Goal: Information Seeking & Learning: Learn about a topic

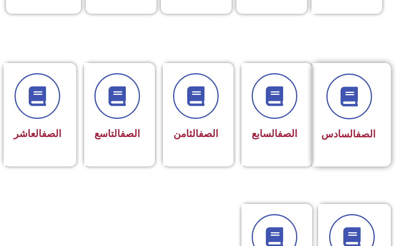
scroll to position [354, 0]
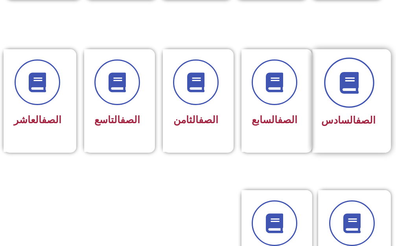
click at [357, 74] on icon at bounding box center [349, 83] width 22 height 22
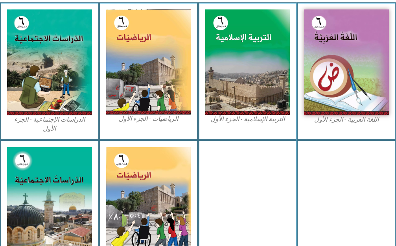
scroll to position [275, 0]
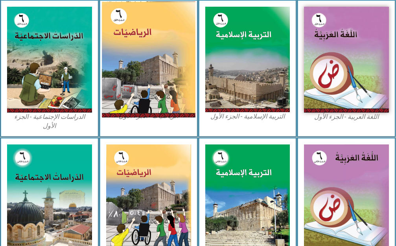
click at [158, 82] on img at bounding box center [148, 59] width 93 height 116
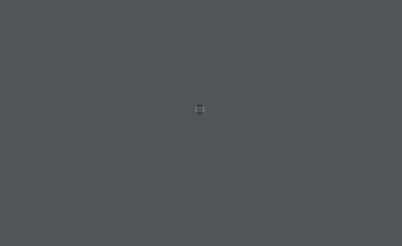
scroll to position [0, 24]
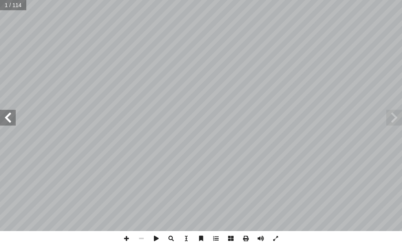
click at [9, 117] on span at bounding box center [8, 118] width 16 height 16
click at [9, 118] on span at bounding box center [8, 118] width 16 height 16
click at [9, 119] on span at bounding box center [8, 118] width 16 height 16
click at [8, 119] on span at bounding box center [8, 118] width 16 height 16
click at [7, 119] on span at bounding box center [8, 118] width 16 height 16
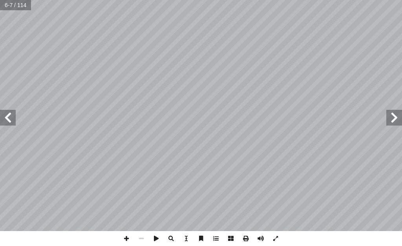
click at [8, 123] on span at bounding box center [8, 118] width 16 height 16
click at [6, 121] on span at bounding box center [8, 118] width 16 height 16
drag, startPoint x: 5, startPoint y: 120, endPoint x: 4, endPoint y: 116, distance: 4.0
click at [4, 118] on span at bounding box center [8, 118] width 16 height 16
click at [4, 116] on span at bounding box center [8, 118] width 16 height 16
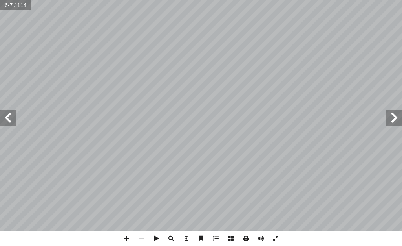
click at [4, 116] on span at bounding box center [8, 118] width 16 height 16
click at [0, 113] on span at bounding box center [8, 118] width 16 height 16
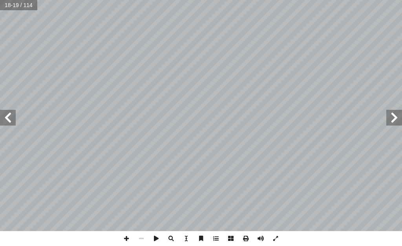
click at [397, 121] on span at bounding box center [395, 118] width 16 height 16
click at [127, 239] on span at bounding box center [126, 238] width 15 height 15
click at [7, 121] on span at bounding box center [8, 118] width 16 height 16
click at [397, 124] on span at bounding box center [395, 118] width 16 height 16
click at [11, 117] on span at bounding box center [8, 118] width 16 height 16
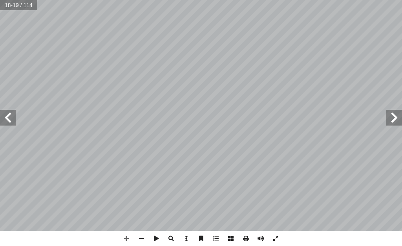
click at [217, 235] on div "١٤ :) 2 ط ( � نش ي ّ تحــد َ مســابقة ً العالــي ســنويا ِ عليــم ّ والت ِ ــة …" at bounding box center [201, 123] width 402 height 246
